Goal: Task Accomplishment & Management: Manage account settings

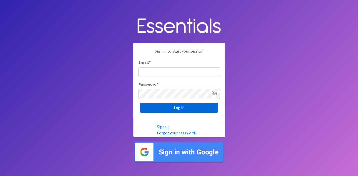
type input "deb@villagediaperbank.org"
click at [186, 108] on input "Log in" at bounding box center [179, 108] width 78 height 10
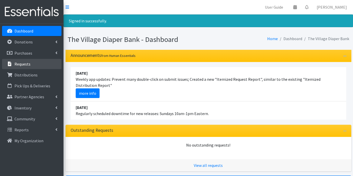
click at [31, 64] on link "Requests" at bounding box center [31, 64] width 59 height 10
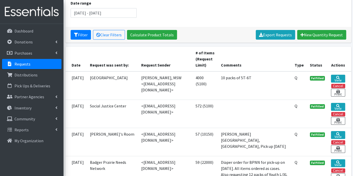
scroll to position [85, 0]
